Goal: Task Accomplishment & Management: Manage account settings

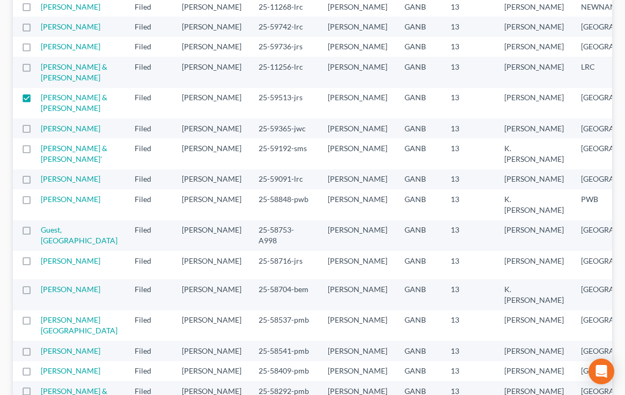
scroll to position [322, 0]
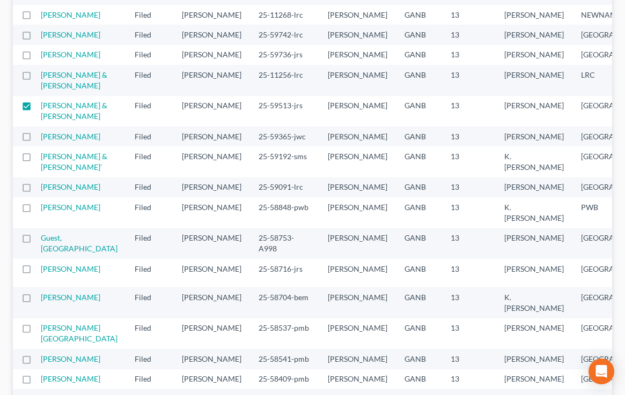
click at [36, 78] on label at bounding box center [36, 78] width 0 height 0
click at [41, 77] on input "checkbox" at bounding box center [44, 73] width 7 height 7
checkbox input "true"
click at [36, 108] on label at bounding box center [36, 108] width 0 height 0
click at [41, 107] on input "checkbox" at bounding box center [44, 103] width 7 height 7
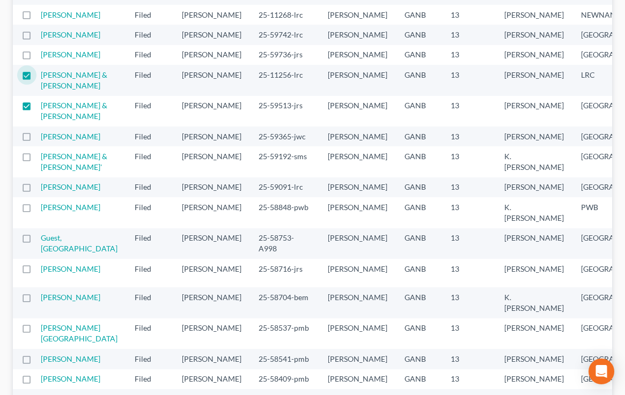
checkbox input "false"
click at [36, 57] on label at bounding box center [36, 57] width 0 height 0
click at [41, 56] on input "checkbox" at bounding box center [44, 52] width 7 height 7
checkbox input "true"
click at [36, 78] on label at bounding box center [36, 78] width 0 height 0
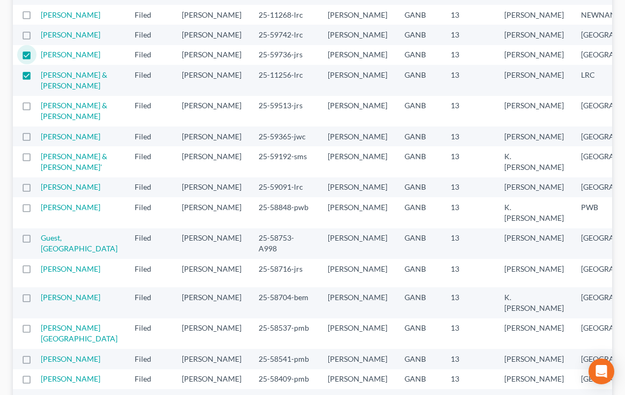
click at [41, 77] on input "checkbox" at bounding box center [44, 73] width 7 height 7
checkbox input "false"
